Goal: Check status: Check status

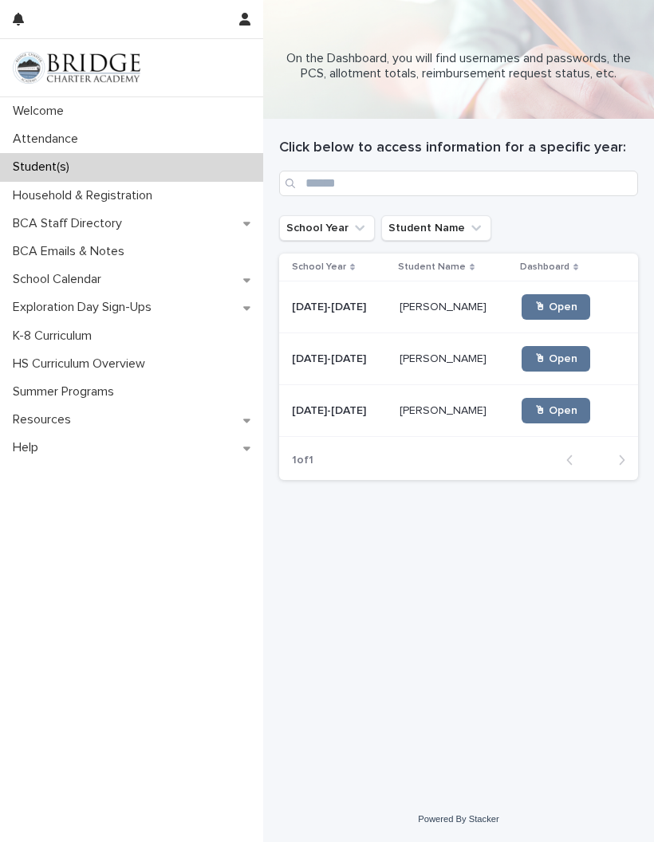
click at [556, 359] on span "🖱 Open" at bounding box center [555, 358] width 43 height 11
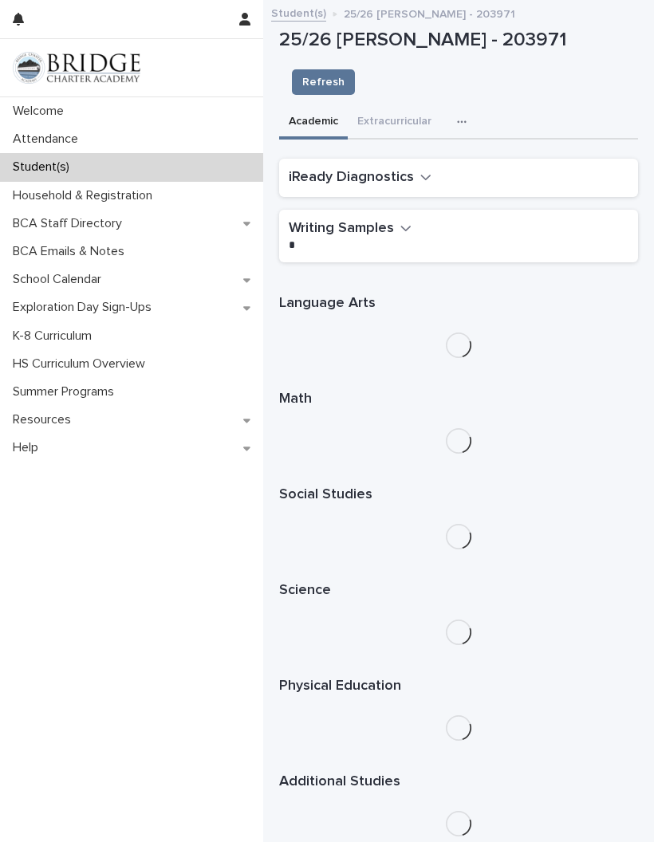
click at [420, 170] on icon "button" at bounding box center [425, 177] width 11 height 14
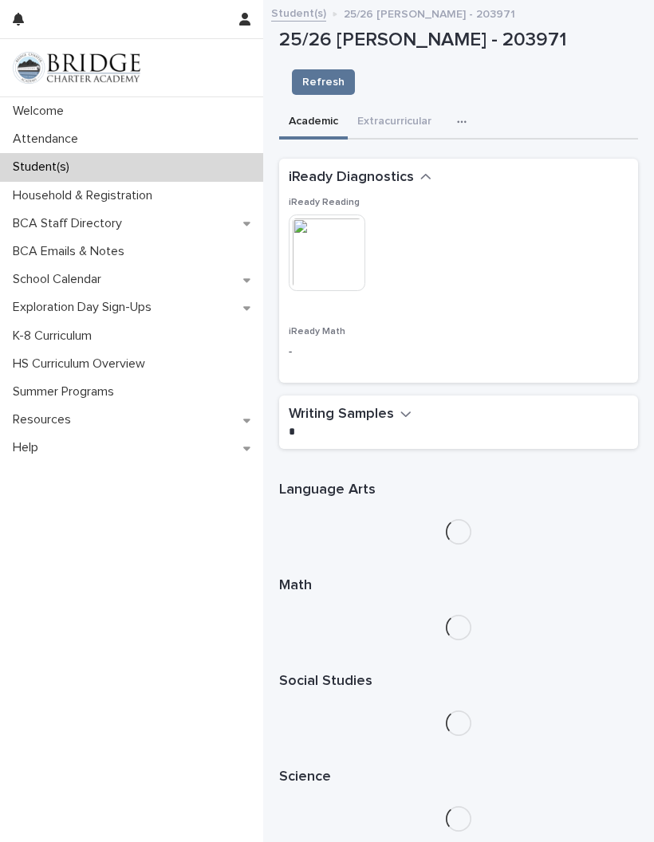
click at [336, 214] on img at bounding box center [327, 252] width 77 height 77
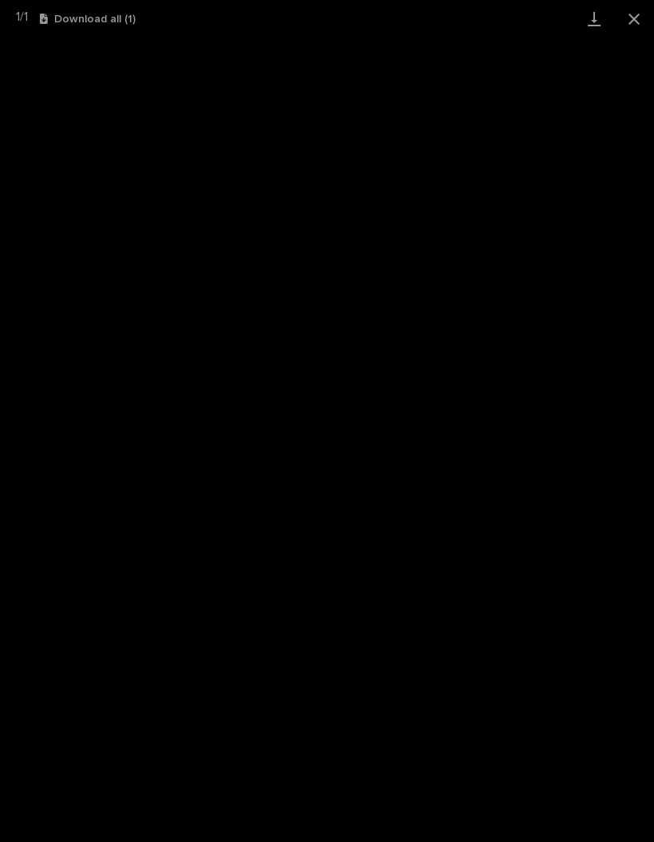
click at [647, 18] on button "Close gallery" at bounding box center [634, 18] width 40 height 37
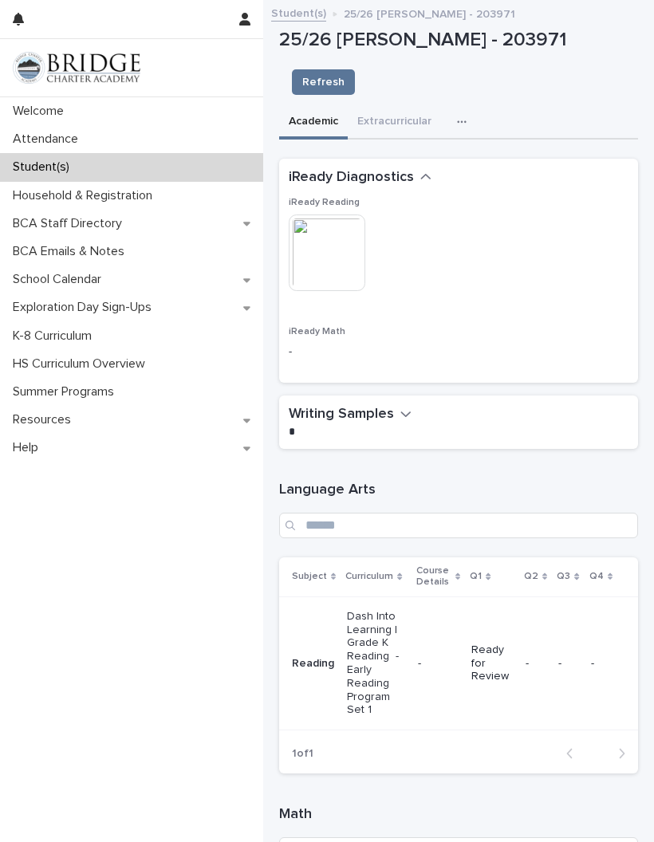
click at [58, 129] on div "Attendance" at bounding box center [131, 139] width 263 height 28
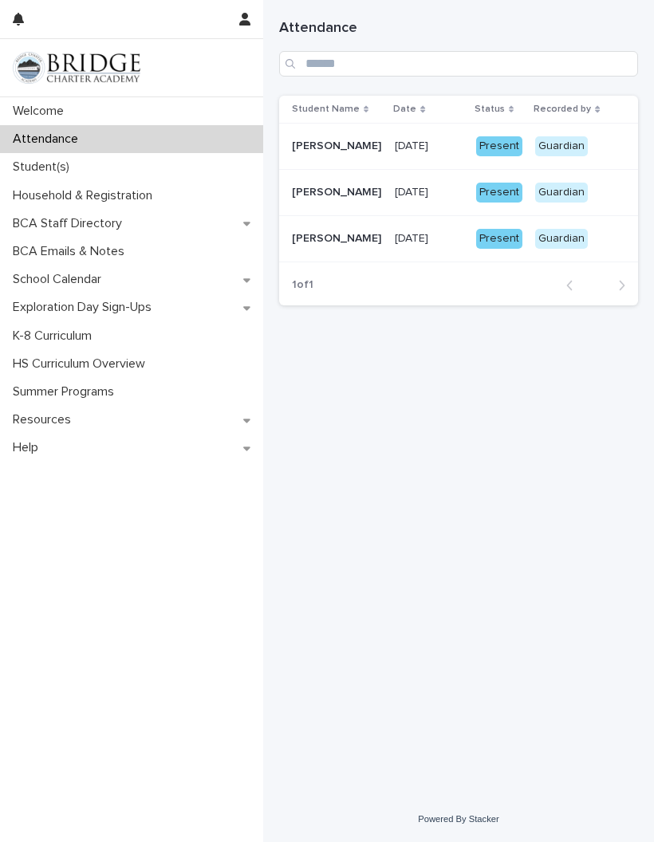
click at [431, 187] on p "[DATE]" at bounding box center [413, 191] width 37 height 17
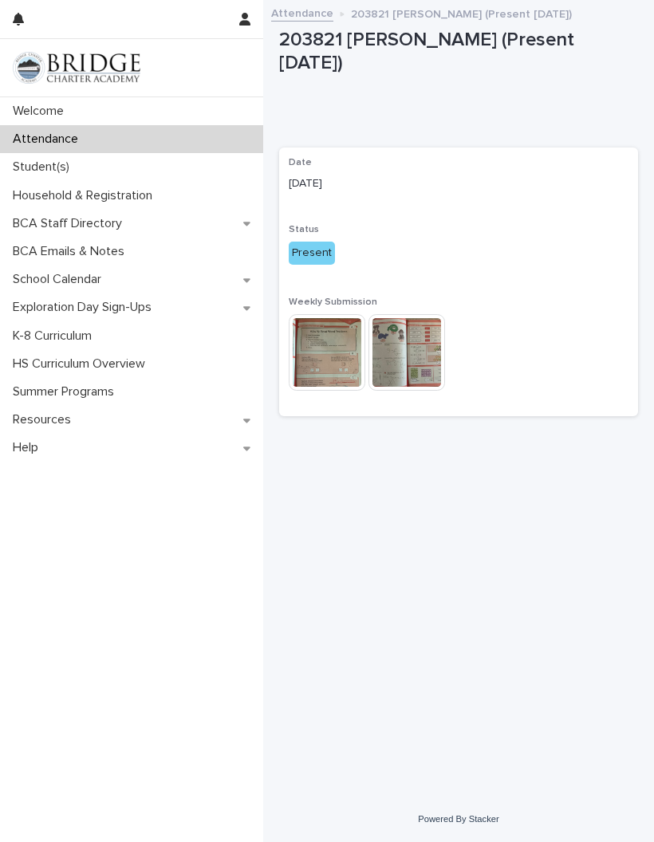
click at [336, 322] on img at bounding box center [327, 352] width 77 height 77
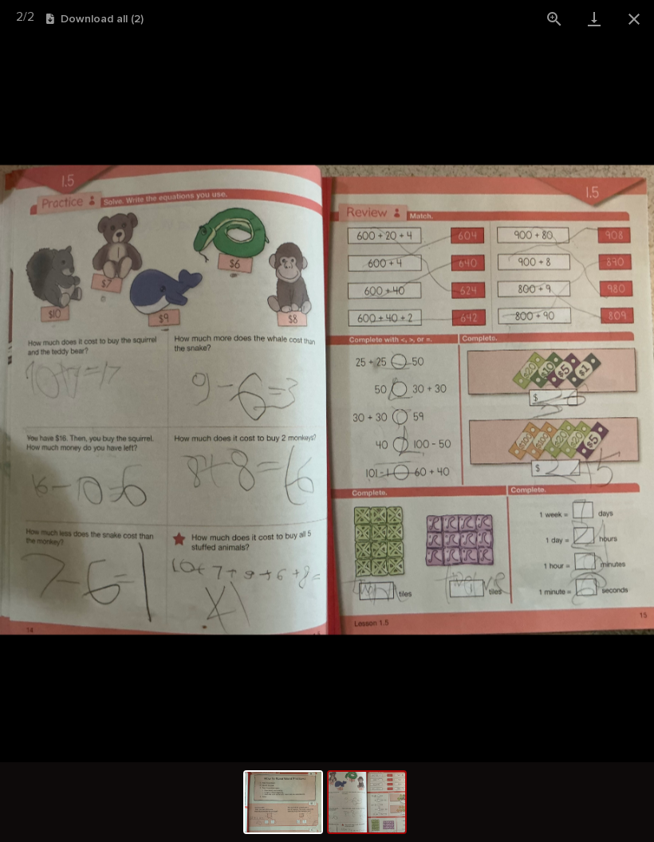
click at [647, 22] on button "Close gallery" at bounding box center [634, 18] width 40 height 37
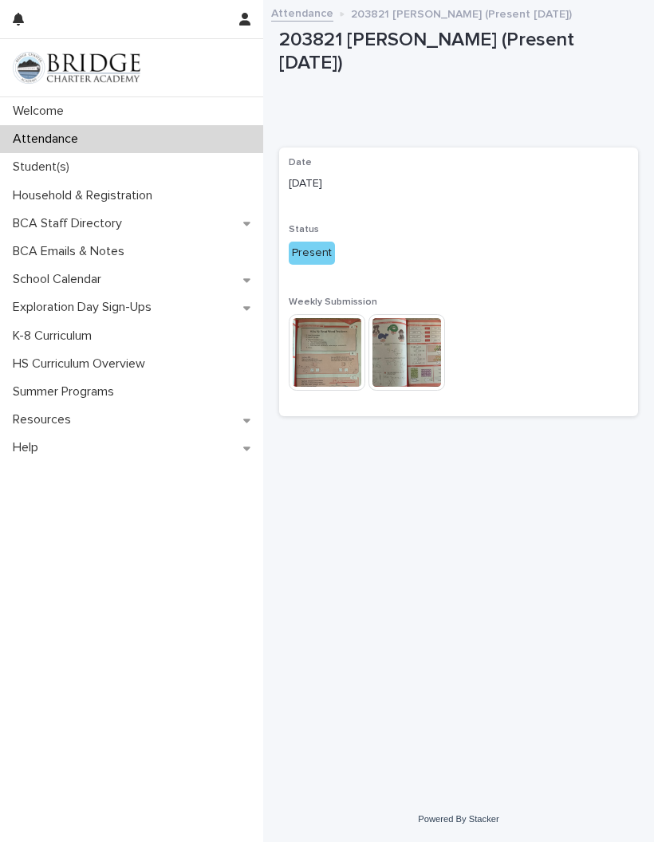
click at [37, 108] on p "Welcome" at bounding box center [41, 111] width 70 height 15
